Goal: Task Accomplishment & Management: Use online tool/utility

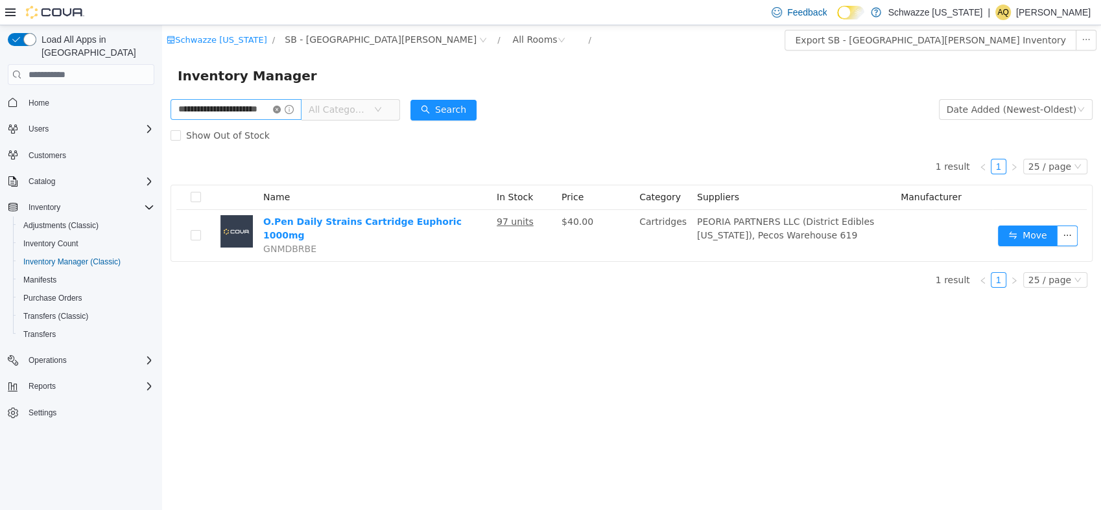
click at [281, 109] on icon "icon: close-circle" at bounding box center [277, 110] width 8 height 8
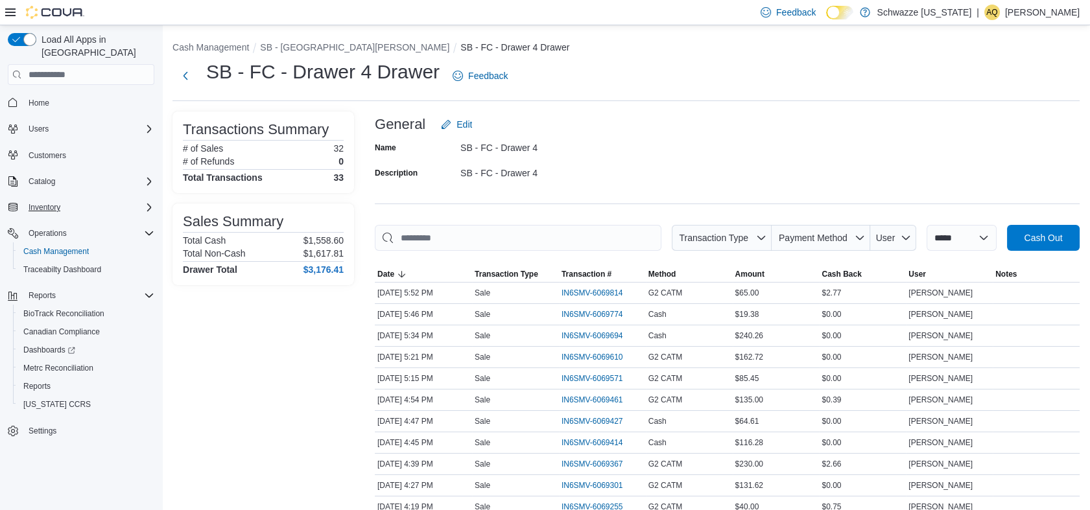
click at [65, 200] on div "Inventory" at bounding box center [88, 208] width 131 height 16
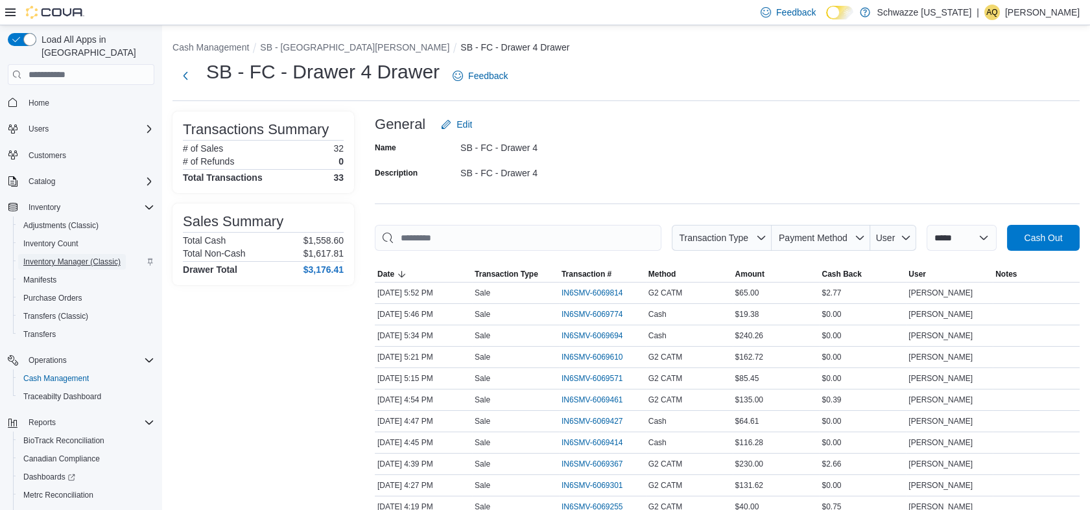
click at [75, 257] on span "Inventory Manager (Classic)" at bounding box center [71, 262] width 97 height 10
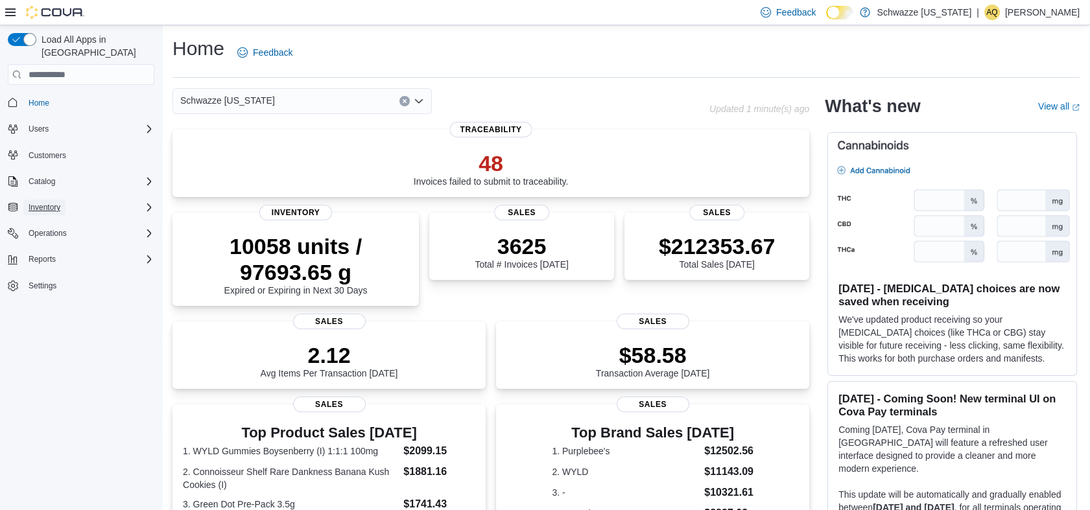
click at [58, 202] on span "Inventory" at bounding box center [45, 207] width 32 height 10
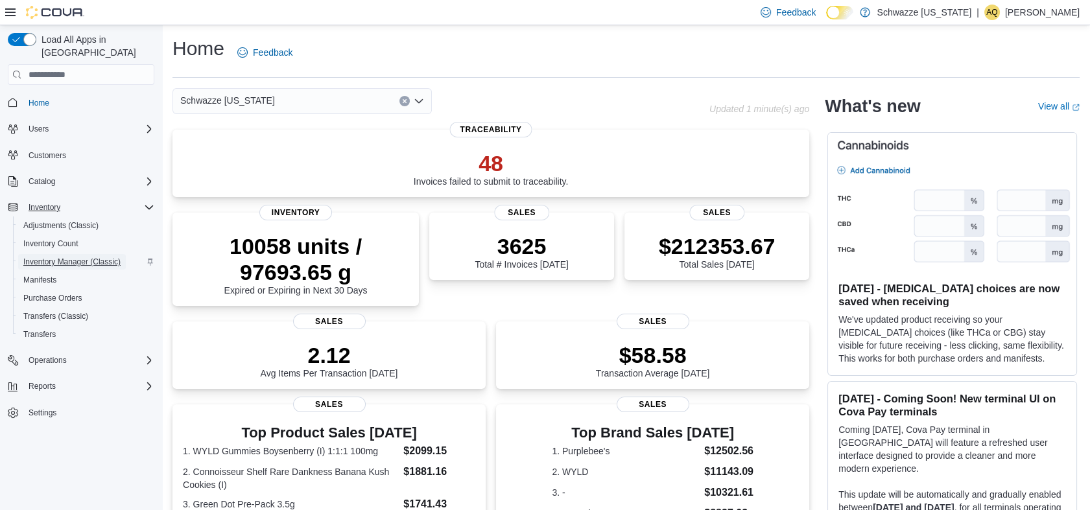
click at [61, 257] on span "Inventory Manager (Classic)" at bounding box center [71, 262] width 97 height 10
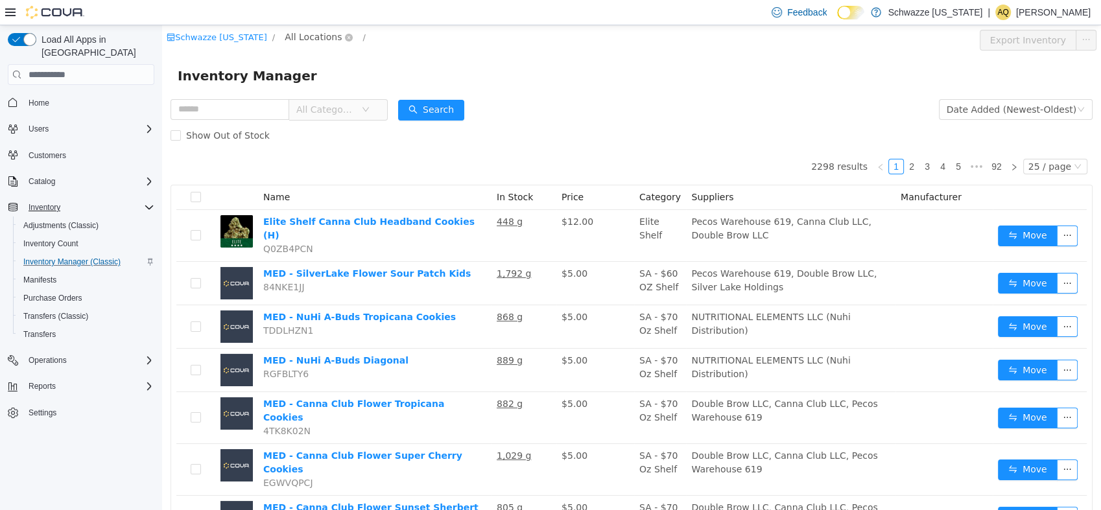
click at [285, 36] on span "All Locations" at bounding box center [313, 37] width 57 height 14
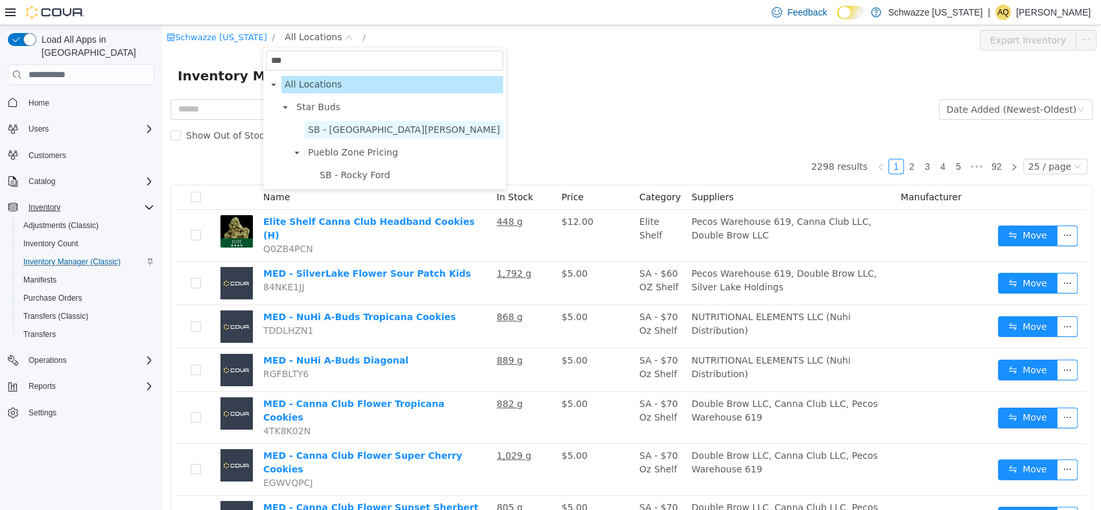
type input "***"
click at [337, 130] on span "SB - [GEOGRAPHIC_DATA][PERSON_NAME]" at bounding box center [404, 129] width 192 height 10
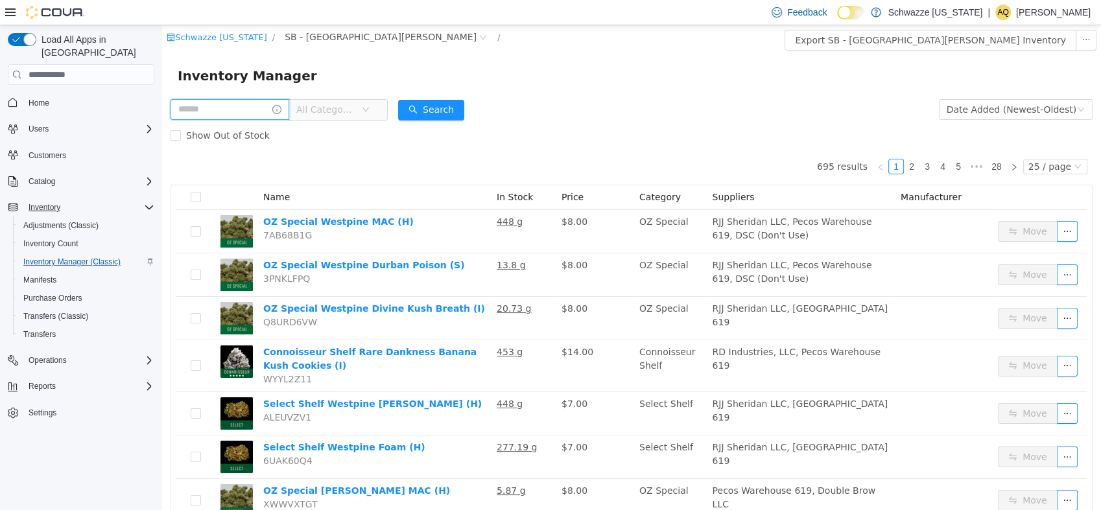
click at [254, 102] on input "text" at bounding box center [230, 109] width 119 height 21
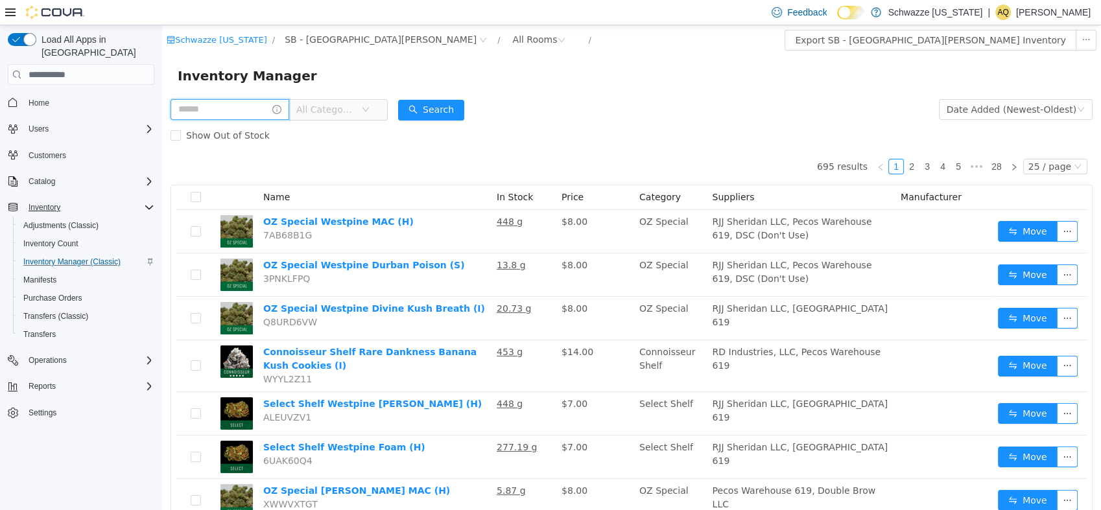
click at [251, 110] on input "text" at bounding box center [230, 109] width 119 height 21
type input "**********"
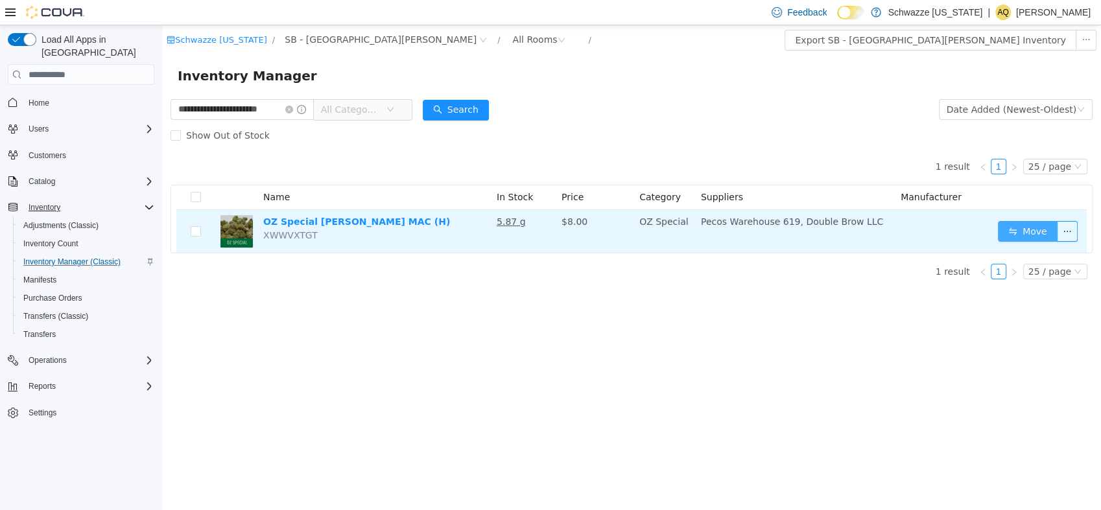
click at [1006, 237] on button "Move" at bounding box center [1028, 231] width 60 height 21
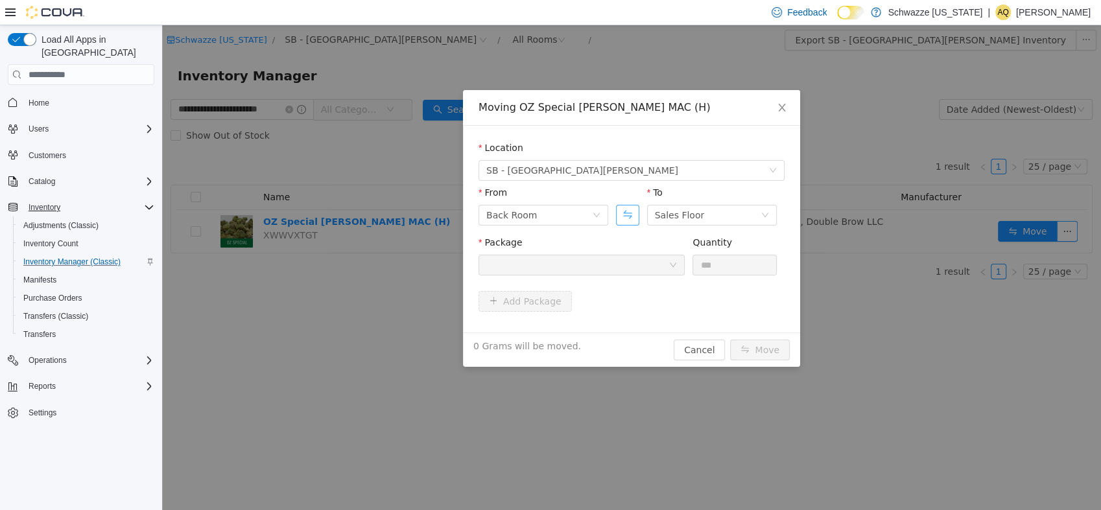
click at [631, 207] on button "Swap" at bounding box center [627, 215] width 23 height 21
click at [681, 217] on div "Back Room" at bounding box center [680, 215] width 51 height 19
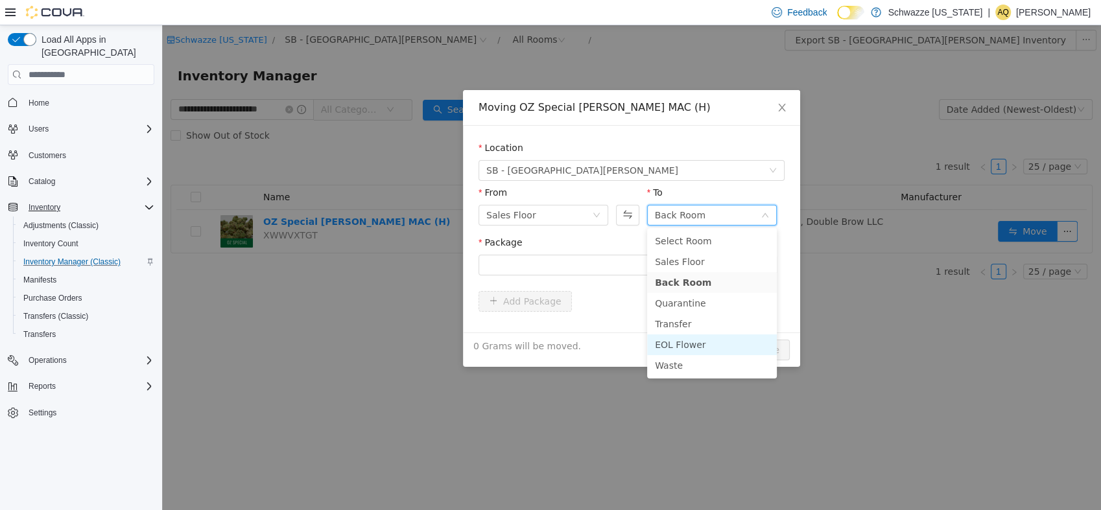
click at [707, 344] on li "EOL Flower" at bounding box center [712, 345] width 130 height 21
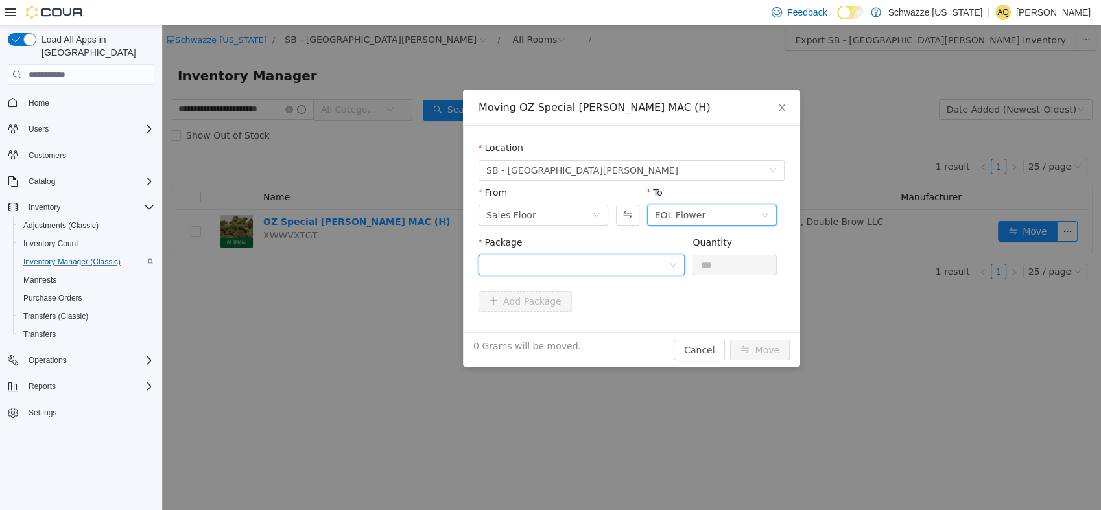
click at [631, 266] on div at bounding box center [577, 264] width 182 height 19
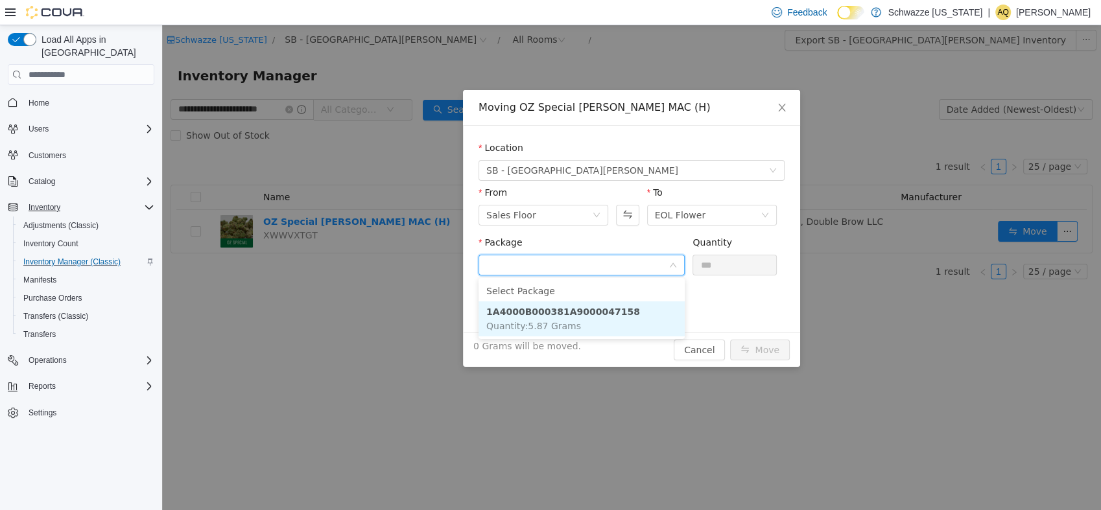
click at [631, 306] on li "1A4000B000381A9000047158 Quantity : 5.87 Grams" at bounding box center [581, 318] width 206 height 35
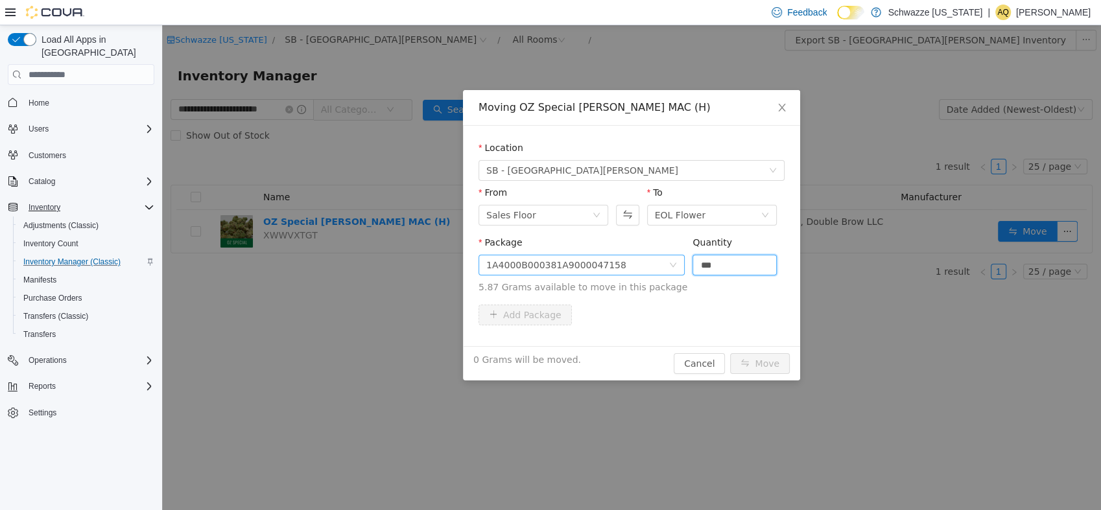
drag, startPoint x: 729, startPoint y: 268, endPoint x: 621, endPoint y: 257, distance: 108.8
click at [622, 257] on span "Package 1A4000B000381A9000047158 Quantity *** 5.87 Grams available to move in t…" at bounding box center [631, 265] width 306 height 57
type input "****"
click at [779, 362] on button "Move" at bounding box center [760, 363] width 60 height 21
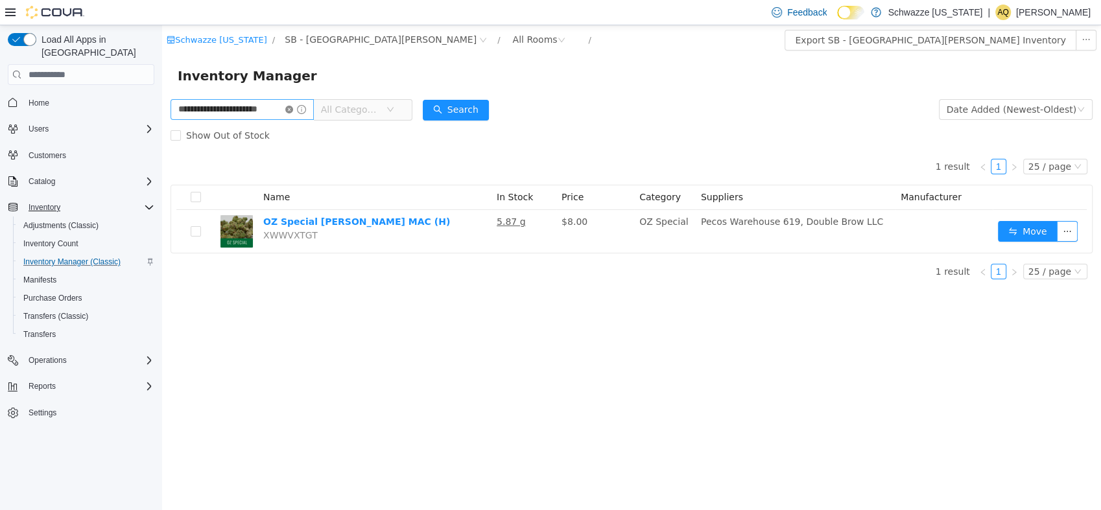
click at [289, 110] on icon "icon: close-circle" at bounding box center [289, 110] width 8 height 8
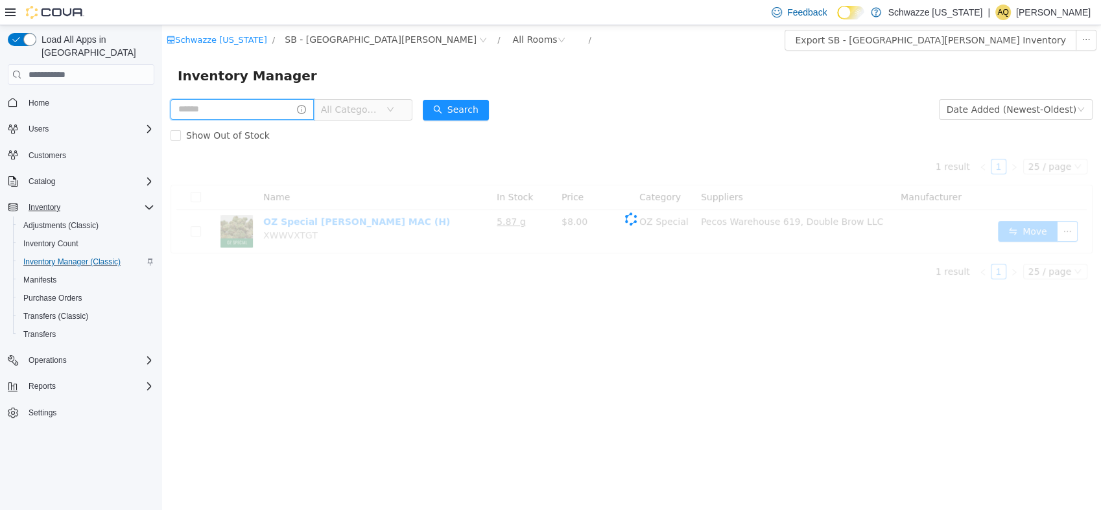
click at [276, 110] on input "text" at bounding box center [242, 109] width 143 height 21
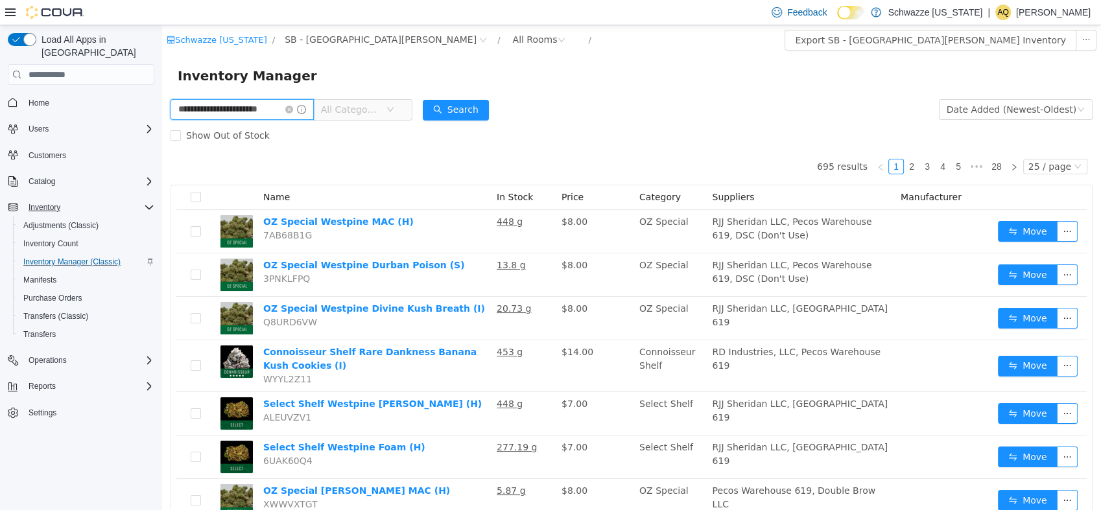
type input "**********"
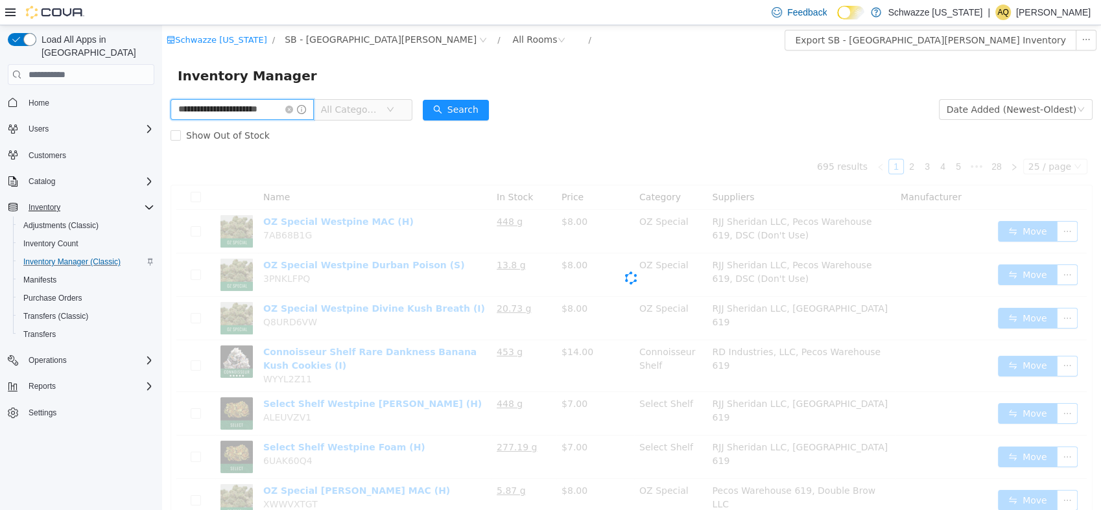
scroll to position [0, 15]
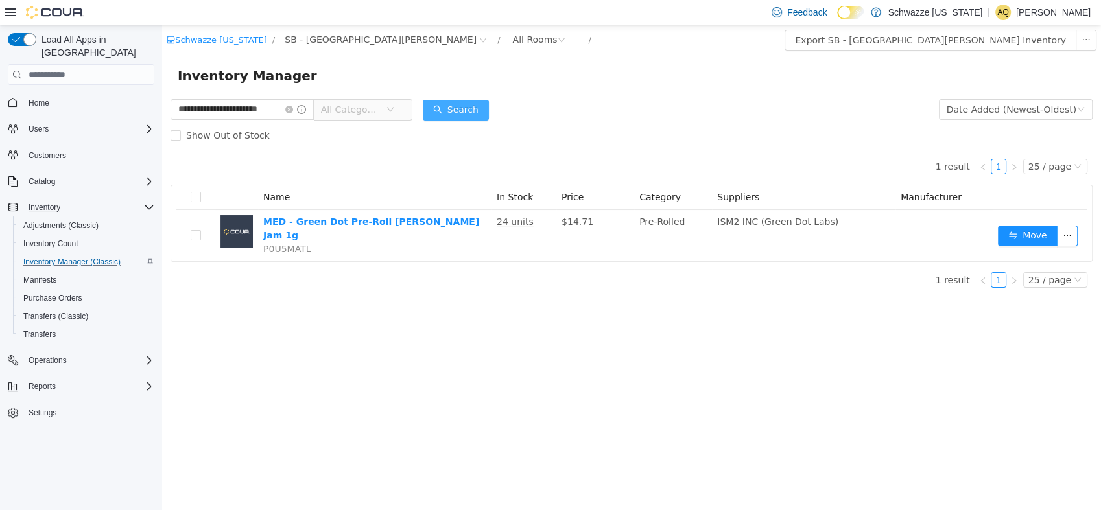
click at [472, 110] on button "Search" at bounding box center [456, 110] width 66 height 21
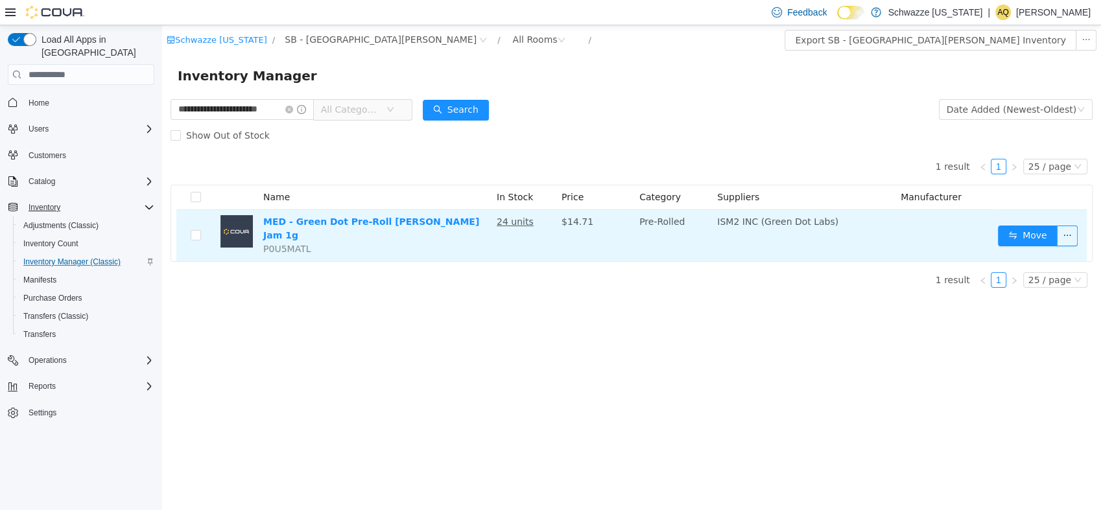
click at [1032, 250] on td "Move" at bounding box center [1040, 235] width 94 height 51
click at [1021, 226] on button "Move" at bounding box center [1028, 236] width 60 height 21
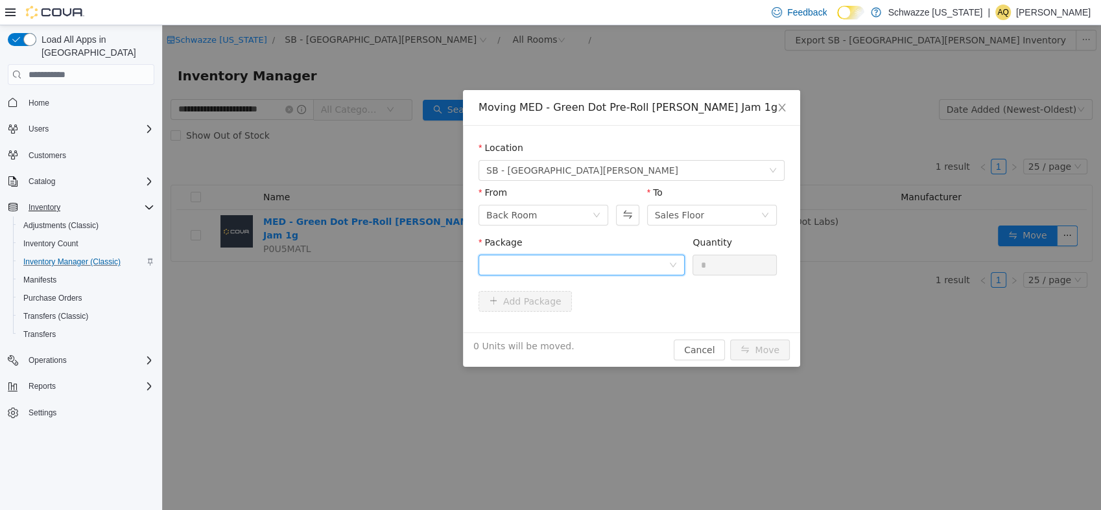
click at [622, 255] on div at bounding box center [581, 265] width 206 height 21
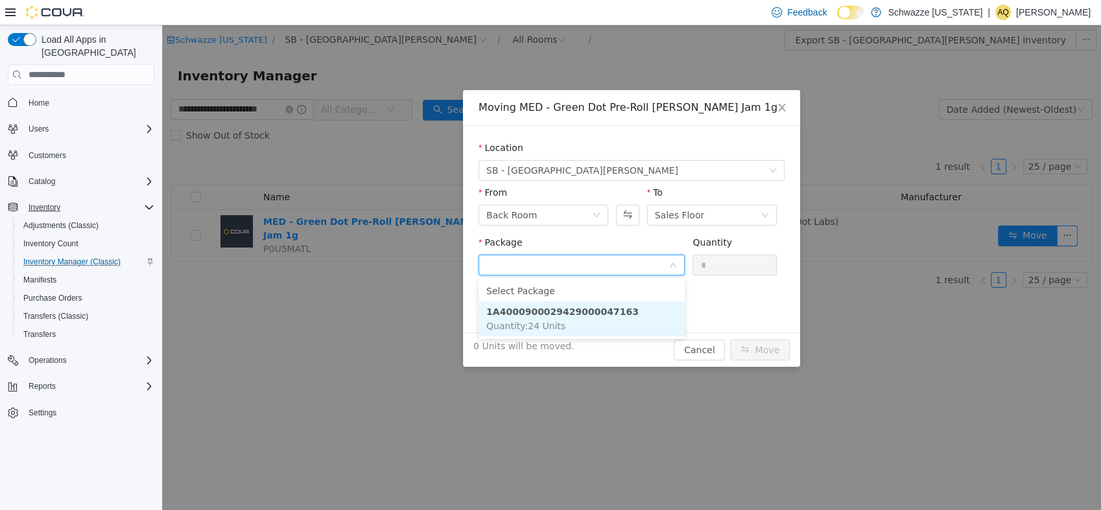
click at [585, 322] on li "1A4000900029429000047163 Quantity : 24 Units" at bounding box center [581, 318] width 206 height 35
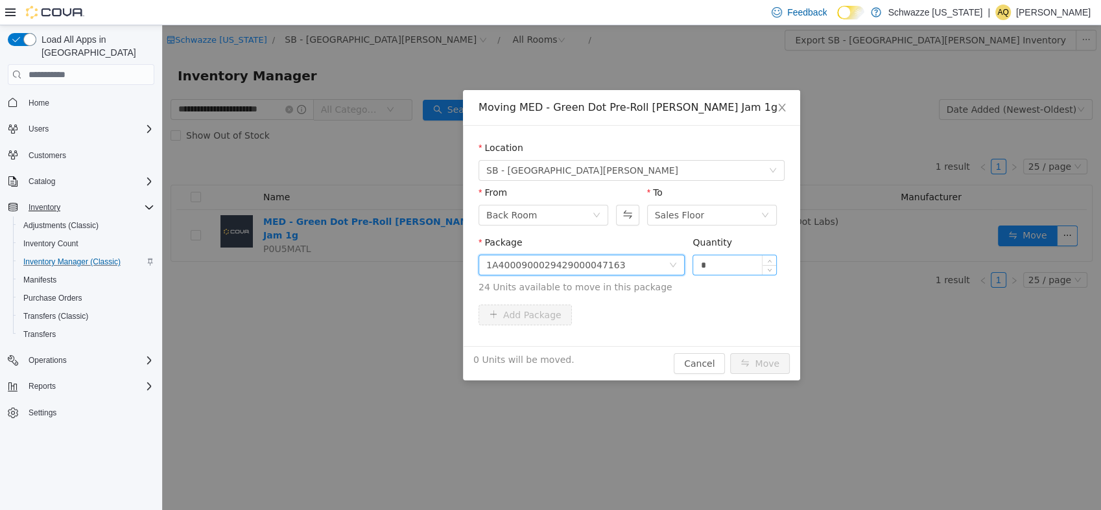
click at [721, 265] on input "*" at bounding box center [734, 264] width 83 height 19
type input "**"
click at [750, 363] on button "Move" at bounding box center [760, 363] width 60 height 21
